Goal: Find specific page/section

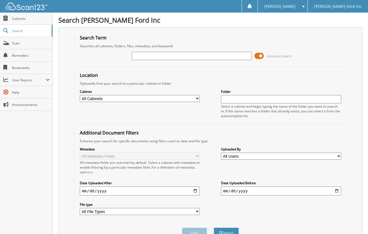
click at [172, 56] on input "text" at bounding box center [192, 56] width 120 height 8
type input "512563"
click at [214, 227] on button "Search" at bounding box center [226, 232] width 25 height 10
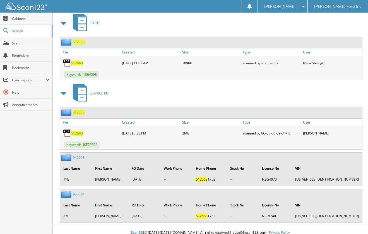
scroll to position [262, 0]
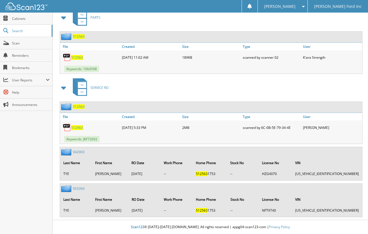
click at [79, 128] on span "512563" at bounding box center [77, 127] width 12 height 5
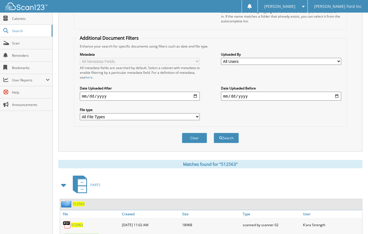
scroll to position [0, 0]
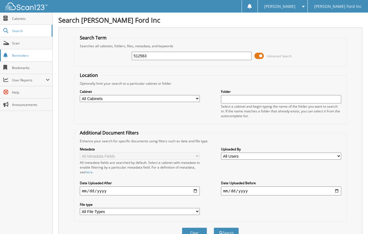
drag, startPoint x: 160, startPoint y: 56, endPoint x: 27, endPoint y: 59, distance: 133.7
type input "512301"
click at [214, 227] on button "Search" at bounding box center [226, 232] width 25 height 10
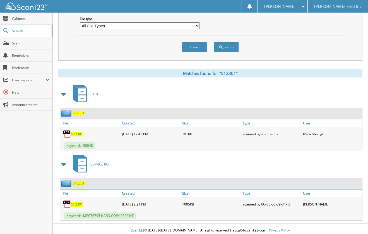
scroll to position [189, 0]
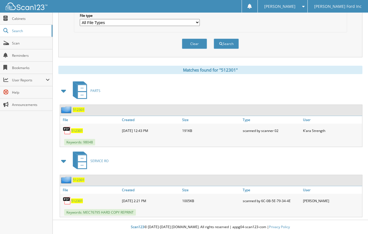
click at [76, 200] on span "512301" at bounding box center [77, 200] width 12 height 5
click at [291, 6] on span "[PERSON_NAME]" at bounding box center [279, 6] width 31 height 3
click at [292, 28] on link "Logout" at bounding box center [282, 27] width 49 height 10
